Goal: Information Seeking & Learning: Learn about a topic

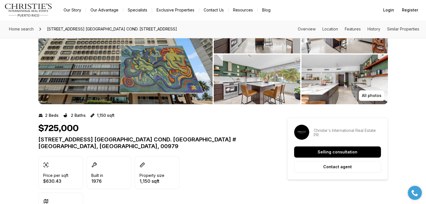
scroll to position [84, 0]
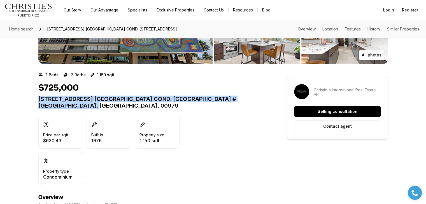
drag, startPoint x: 60, startPoint y: 106, endPoint x: 23, endPoint y: 95, distance: 38.5
copy p "3307 Ave. Isla Verde COND. SURFSIDE MANSION #310 CAROLINA, ISLA VERDE PR, 00979"
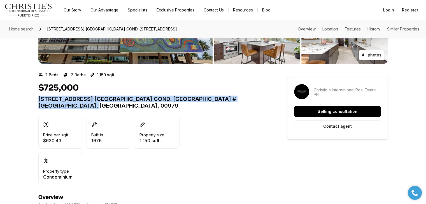
scroll to position [0, 0]
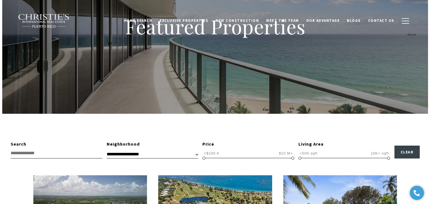
scroll to position [112, 0]
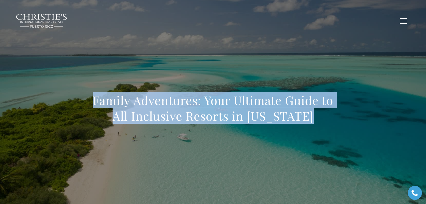
drag, startPoint x: 91, startPoint y: 100, endPoint x: 309, endPoint y: 115, distance: 218.9
click at [309, 115] on h1 "Family Adventures: Your Ultimate Guide to All Inclusive Resorts in Puerto Rico" at bounding box center [213, 108] width 247 height 31
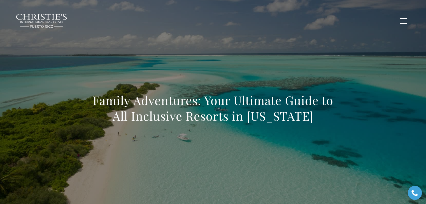
click at [311, 115] on h1 "Family Adventures: Your Ultimate Guide to All Inclusive Resorts in Puerto Rico" at bounding box center [213, 108] width 247 height 31
drag, startPoint x: 318, startPoint y: 119, endPoint x: 73, endPoint y: 98, distance: 246.2
click at [73, 98] on div "Family Adventures: Your Ultimate Guide to All Inclusive Resorts in Puerto Rico" at bounding box center [213, 112] width 392 height 168
copy h1 "Family Adventures: Your Ultimate Guide to All Inclusive Resorts in Puerto Rico"
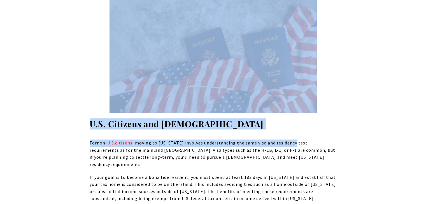
scroll to position [784, 0]
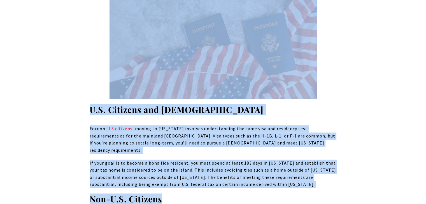
drag, startPoint x: 90, startPoint y: 80, endPoint x: 302, endPoint y: 170, distance: 230.1
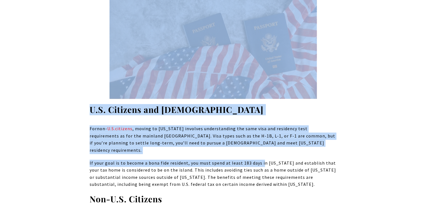
drag, startPoint x: 88, startPoint y: 110, endPoint x: 300, endPoint y: 166, distance: 218.3
copy div "Citizenship U.S. Citizens and Permanent Residents For non- U.S. citizens , movi…"
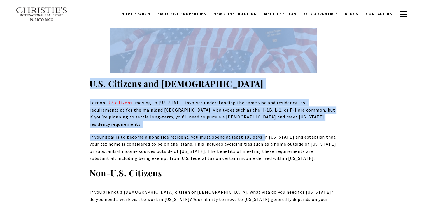
scroll to position [812, 0]
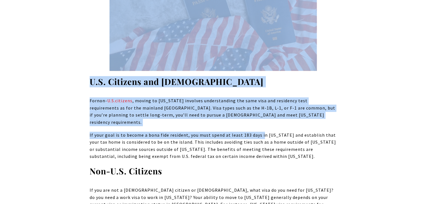
click at [323, 132] on p "If your goal is to become a bona fide resident, you must spend at least 183 day…" at bounding box center [213, 146] width 247 height 29
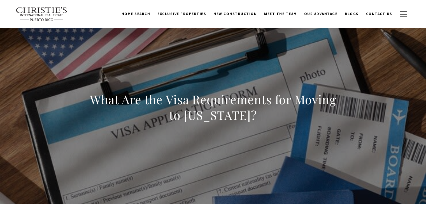
scroll to position [0, 0]
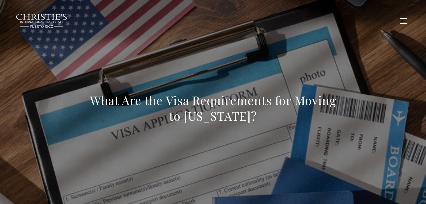
drag, startPoint x: 91, startPoint y: 100, endPoint x: 298, endPoint y: 119, distance: 207.8
click at [298, 119] on h1 "What Are the Visa Requirements for Moving to Puerto Rico?" at bounding box center [213, 108] width 247 height 31
copy h1 "What Are the Visa Requirements for Moving to Puerto Rico?"
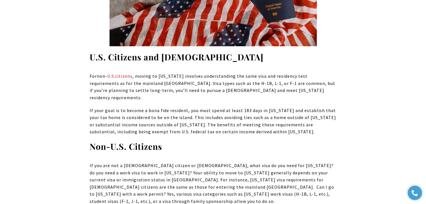
scroll to position [840, 0]
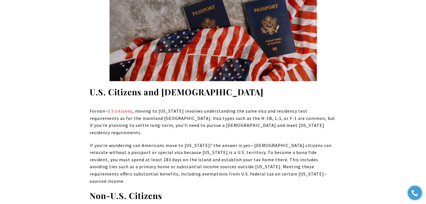
scroll to position [812, 0]
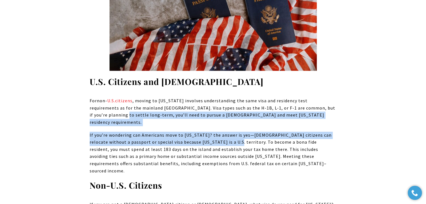
drag, startPoint x: 222, startPoint y: 122, endPoint x: 84, endPoint y: 104, distance: 139.5
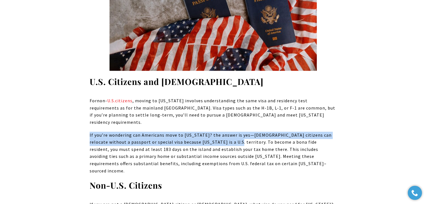
drag, startPoint x: 89, startPoint y: 111, endPoint x: 223, endPoint y: 120, distance: 134.2
copy p "If you’re wondering can Americans move to Puerto Rico? the answer is yes—U.S. c…"
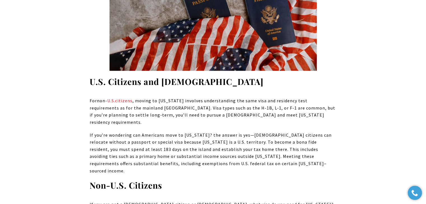
click at [314, 144] on p "If you’re wondering can Americans move to Puerto Rico? the answer is yes—U.S. c…" at bounding box center [213, 153] width 247 height 43
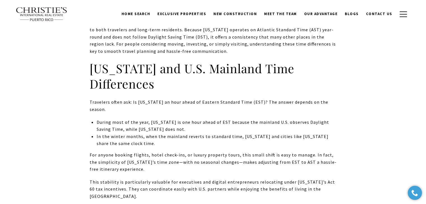
scroll to position [2128, 0]
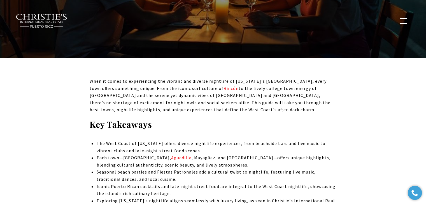
scroll to position [168, 0]
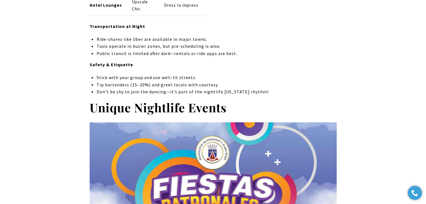
scroll to position [1456, 0]
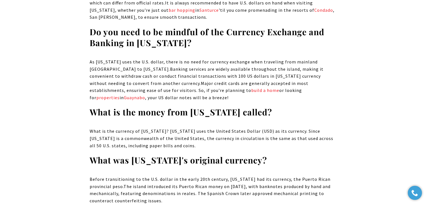
drag, startPoint x: 175, startPoint y: 116, endPoint x: 102, endPoint y: 107, distance: 73.5
click at [102, 128] on p "What is the currency of Puerto Rico? Puerto Rico uses the United States Dollar …" at bounding box center [213, 139] width 247 height 22
drag, startPoint x: 174, startPoint y: 121, endPoint x: 227, endPoint y: 109, distance: 54.8
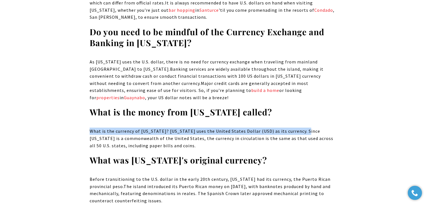
drag, startPoint x: 302, startPoint y: 101, endPoint x: 80, endPoint y: 94, distance: 222.1
copy span "What is the currency of Puerto Rico? Puerto Rico uses the United States Dollar …"
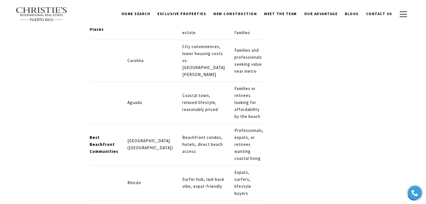
scroll to position [1774, 0]
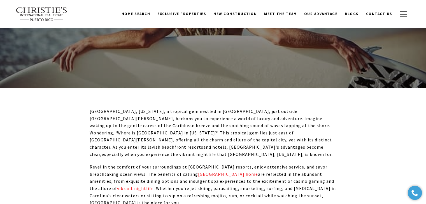
scroll to position [168, 0]
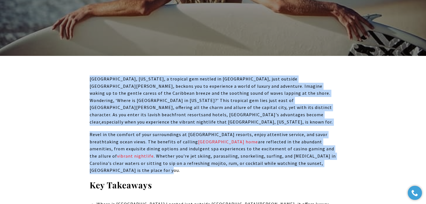
drag, startPoint x: 83, startPoint y: 76, endPoint x: 234, endPoint y: 165, distance: 175.1
copy div "Isla Verde, Puerto Rico, a tropical gem nestled in Carolina, just outside San J…"
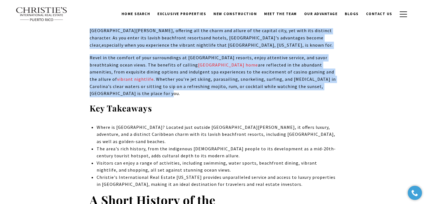
scroll to position [224, 0]
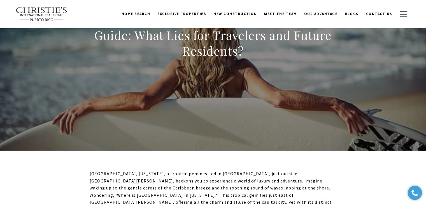
scroll to position [56, 0]
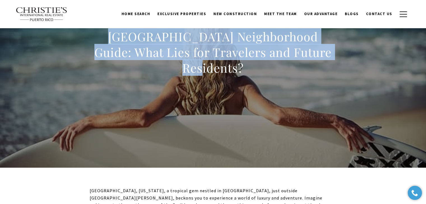
drag, startPoint x: 92, startPoint y: 45, endPoint x: 365, endPoint y: 55, distance: 273.2
click at [365, 55] on div "Isla Verde Neighborhood Guide: What Lies for Travelers and Future Residents?" at bounding box center [213, 56] width 392 height 168
copy h1 "Isla Verde Neighborhood Guide: What Lies for Travelers and Future Residents?"
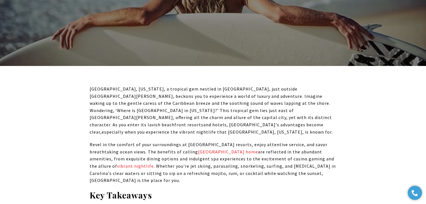
scroll to position [168, 0]
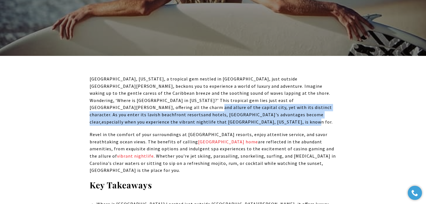
drag, startPoint x: 292, startPoint y: 101, endPoint x: 286, endPoint y: 113, distance: 13.3
click at [286, 113] on p "Isla Verde, Puerto Rico, a tropical gem nestled in Carolina, just outside San J…" at bounding box center [213, 101] width 247 height 50
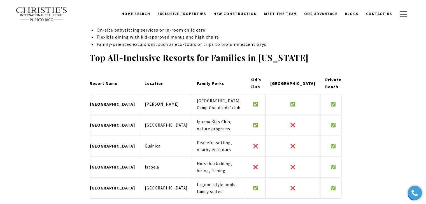
scroll to position [4984, 0]
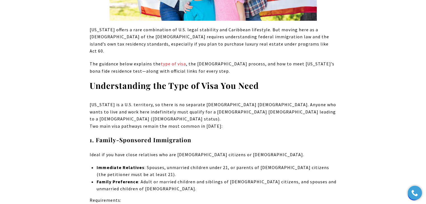
scroll to position [2688, 0]
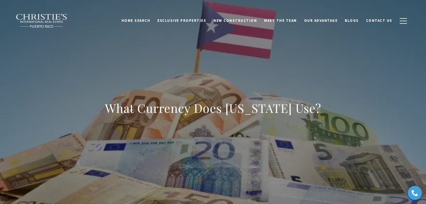
drag, startPoint x: 109, startPoint y: 107, endPoint x: 352, endPoint y: 104, distance: 243.6
click at [352, 104] on div "What Currency Does [US_STATE] Use?" at bounding box center [213, 112] width 392 height 168
copy h1 "What Currency Does [US_STATE] Use?"
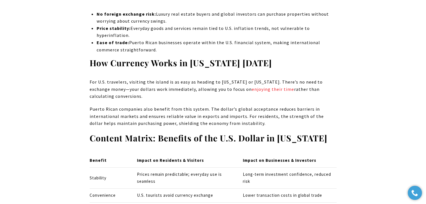
scroll to position [2072, 0]
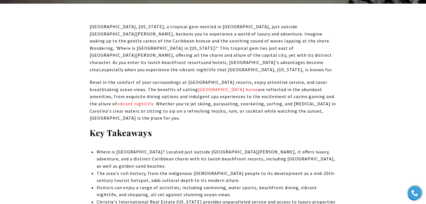
scroll to position [224, 0]
